Goal: Use online tool/utility: Utilize a website feature to perform a specific function

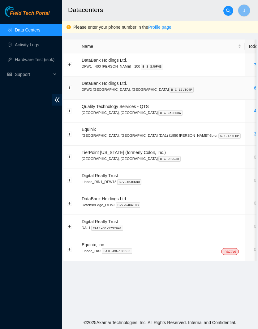
click at [254, 89] on link "6" at bounding box center [255, 88] width 2 height 5
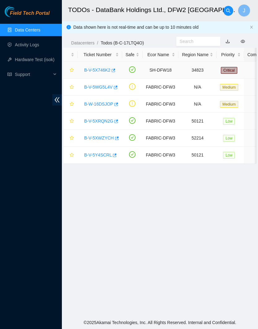
click at [98, 69] on link "B-V-5X746K2" at bounding box center [97, 70] width 26 height 5
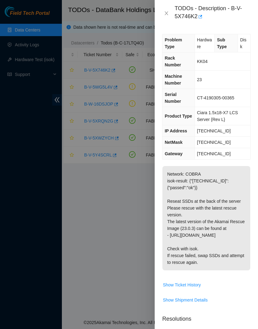
click at [169, 12] on icon "close" at bounding box center [166, 13] width 5 height 5
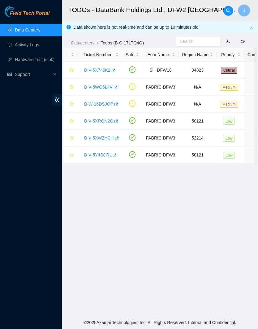
click at [109, 89] on link "B-V-5WG5L4V" at bounding box center [98, 87] width 28 height 5
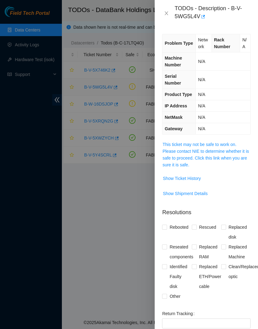
click at [199, 182] on span "Show Ticket History" at bounding box center [182, 178] width 38 height 7
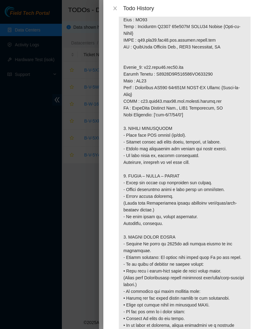
scroll to position [454, 0]
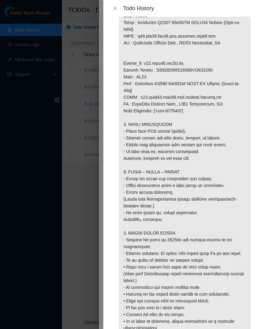
click at [109, 14] on div "Todo History" at bounding box center [180, 8] width 155 height 17
click at [117, 6] on button "Close" at bounding box center [115, 9] width 9 height 6
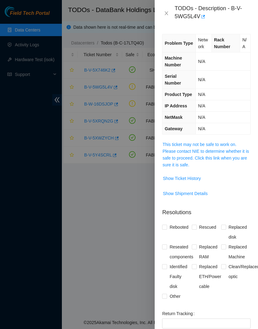
click at [169, 11] on button "Close" at bounding box center [166, 14] width 9 height 6
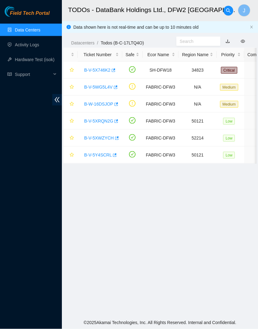
scroll to position [10, 0]
click at [104, 119] on link "B-V-5XRQN2G" at bounding box center [98, 121] width 29 height 5
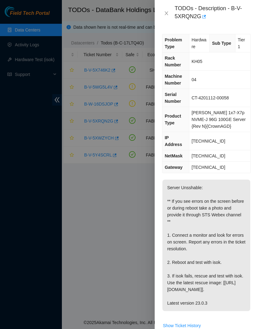
scroll to position [0, 0]
click at [168, 14] on icon "close" at bounding box center [166, 13] width 5 height 5
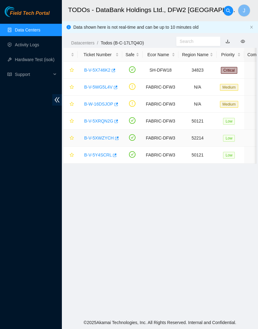
click at [110, 136] on link "B-V-5XWZYCH" at bounding box center [99, 138] width 30 height 5
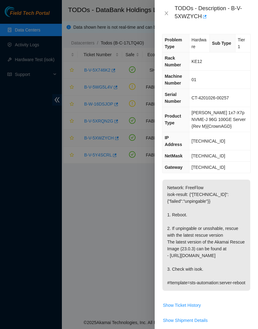
click at [169, 11] on button "Close" at bounding box center [166, 14] width 9 height 6
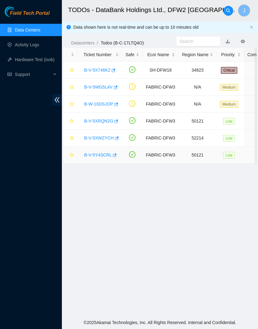
click at [106, 153] on link "B-V-5Y4SCRL" at bounding box center [98, 155] width 28 height 5
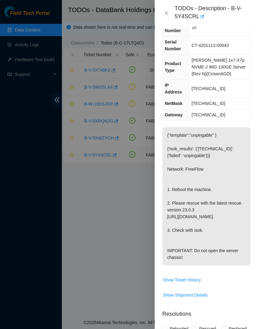
scroll to position [53, 0]
click at [169, 14] on button "Close" at bounding box center [166, 14] width 9 height 6
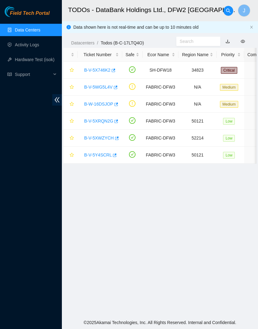
scroll to position [0, 0]
click at [99, 113] on td "B-V-5XRQN2G" at bounding box center [100, 121] width 45 height 17
click at [110, 119] on link "B-V-5XRQN2G" at bounding box center [98, 121] width 29 height 5
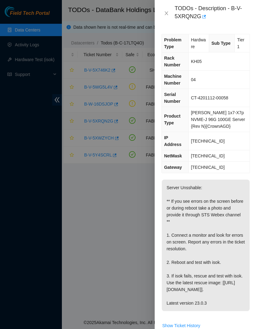
scroll to position [0, 0]
click at [163, 13] on button "Close" at bounding box center [166, 14] width 9 height 6
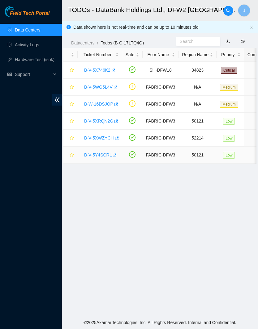
click at [103, 153] on link "B-V-5Y4SCRL" at bounding box center [98, 155] width 28 height 5
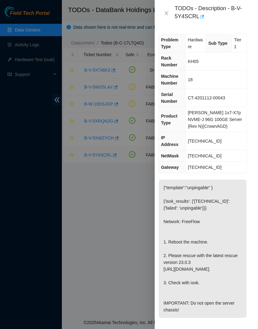
scroll to position [0, 6]
click at [168, 14] on icon "close" at bounding box center [166, 13] width 5 height 5
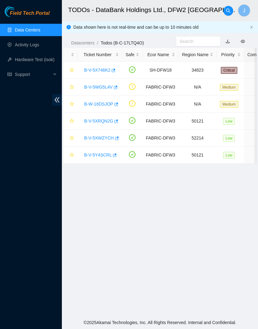
click at [197, 231] on main "TODOs - DataBank Holdings Ltd., DFW2 [GEOGRAPHIC_DATA], [GEOGRAPHIC_DATA] J Dat…" at bounding box center [160, 158] width 196 height 316
click at [103, 157] on link "B-V-5Y4SCRL" at bounding box center [98, 155] width 28 height 5
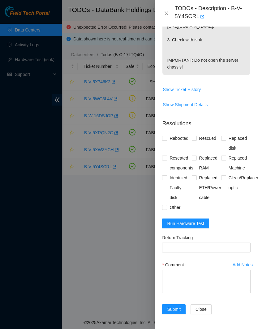
scroll to position [264, 0]
click at [200, 223] on span "Run Hardware Test" at bounding box center [185, 223] width 37 height 7
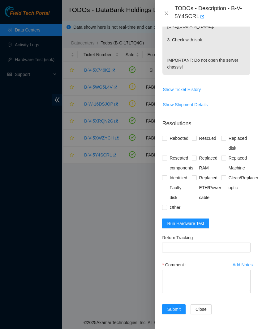
click at [201, 223] on span "Run Hardware Test" at bounding box center [185, 223] width 37 height 7
click at [199, 223] on span "Run Hardware Test" at bounding box center [185, 223] width 37 height 7
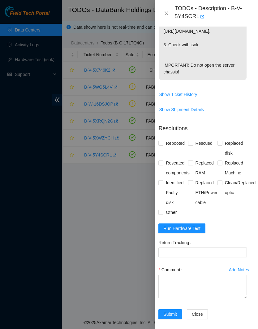
scroll to position [238, 5]
click at [193, 232] on span "Run Hardware Test" at bounding box center [181, 229] width 37 height 7
click at [188, 232] on span "Run Hardware Test" at bounding box center [181, 229] width 37 height 7
click at [189, 232] on span "Run Hardware Test" at bounding box center [181, 229] width 37 height 7
click at [188, 232] on span "Run Hardware Test" at bounding box center [181, 229] width 37 height 7
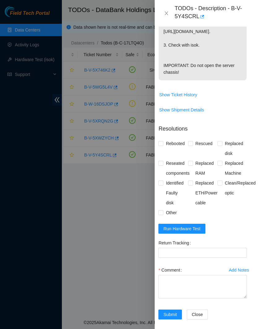
click at [188, 232] on span "Run Hardware Test" at bounding box center [181, 229] width 37 height 7
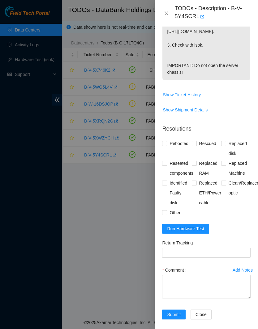
scroll to position [238, 0]
click at [197, 232] on span "Run Hardware Test" at bounding box center [185, 229] width 37 height 7
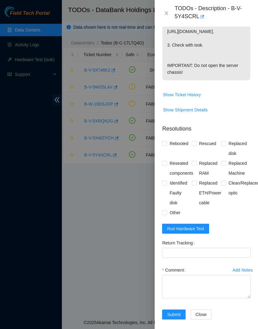
click at [198, 232] on span "Run Hardware Test" at bounding box center [185, 229] width 37 height 7
click at [197, 232] on span "Run Hardware Test" at bounding box center [185, 229] width 37 height 7
click at [198, 232] on span "Run Hardware Test" at bounding box center [185, 229] width 37 height 7
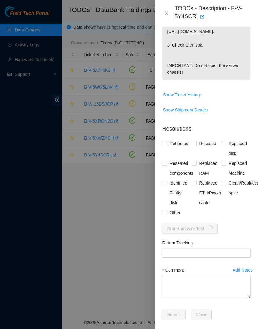
click at [197, 232] on span "Run Hardware Test" at bounding box center [185, 229] width 37 height 7
click at [200, 232] on span "Run Hardware Test" at bounding box center [185, 229] width 37 height 7
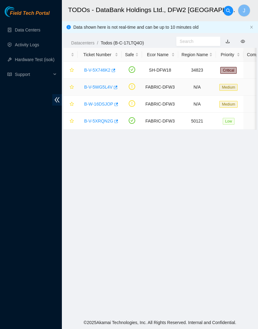
click at [104, 88] on link "B-V-5WG5L4V" at bounding box center [98, 87] width 28 height 5
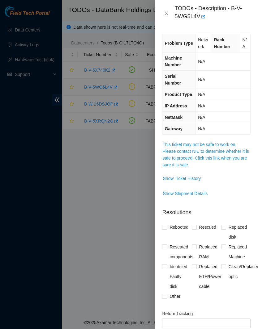
click at [197, 182] on span "Show Ticket History" at bounding box center [182, 178] width 38 height 7
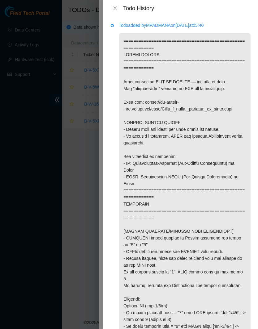
click at [117, 15] on div "Todo History" at bounding box center [180, 8] width 155 height 17
click at [115, 9] on icon "close" at bounding box center [114, 8] width 5 height 5
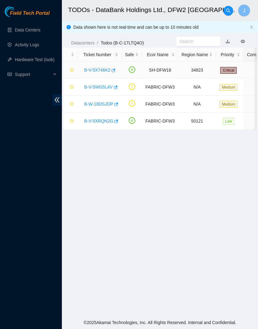
click at [104, 70] on link "B-V-5X746K2" at bounding box center [97, 70] width 26 height 5
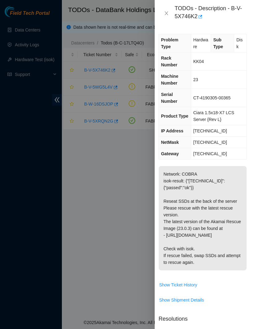
scroll to position [0, 6]
click at [166, 12] on icon "close" at bounding box center [166, 13] width 5 height 5
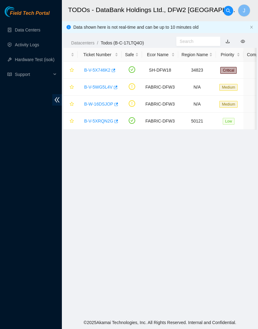
click at [104, 72] on link "B-V-5X746K2" at bounding box center [97, 70] width 26 height 5
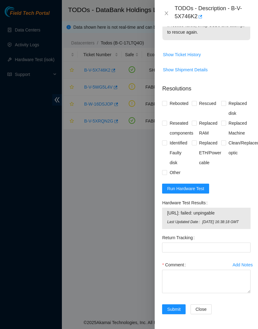
scroll to position [258, 0]
click at [200, 185] on span "Run Hardware Test" at bounding box center [185, 188] width 37 height 7
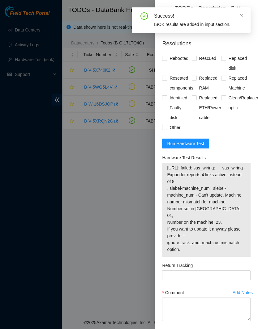
scroll to position [276, 0]
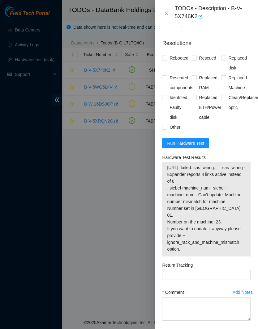
click at [198, 148] on button "Run Hardware Test" at bounding box center [185, 143] width 47 height 10
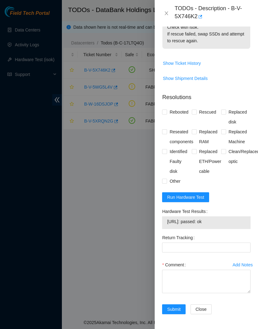
scroll to position [243, 0]
click at [198, 196] on span "Run Hardware Test" at bounding box center [185, 197] width 37 height 7
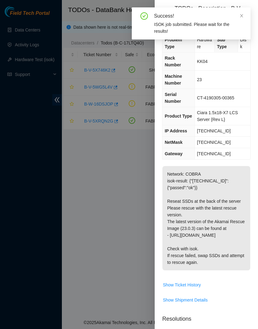
scroll to position [0, 0]
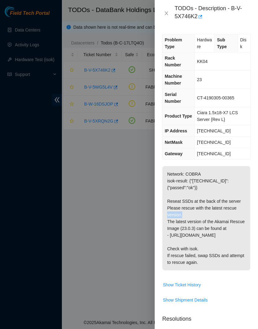
click at [237, 184] on p "Network: COBRA isok-result: {"[TECHNICAL_ID]":{"passed":"ok"}} Reseat SSDs at t…" at bounding box center [206, 218] width 88 height 104
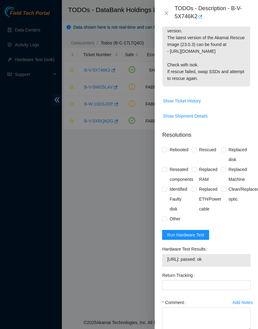
scroll to position [184, 0]
